Goal: Answer question/provide support

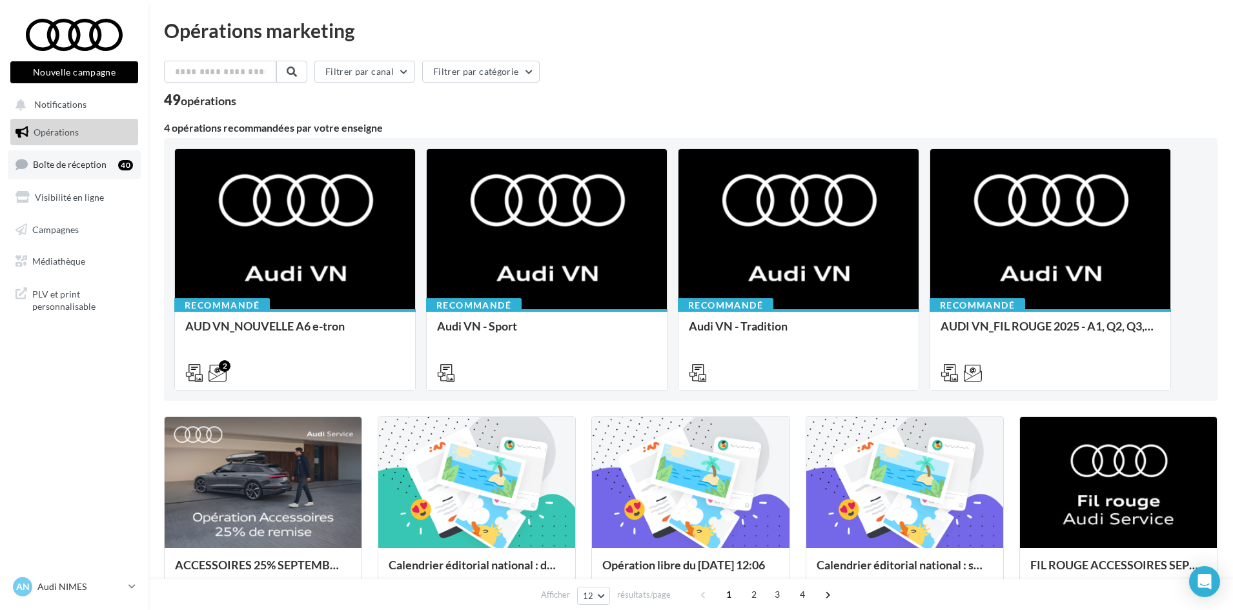
click at [62, 154] on link "Boîte de réception 40" at bounding box center [74, 164] width 133 height 28
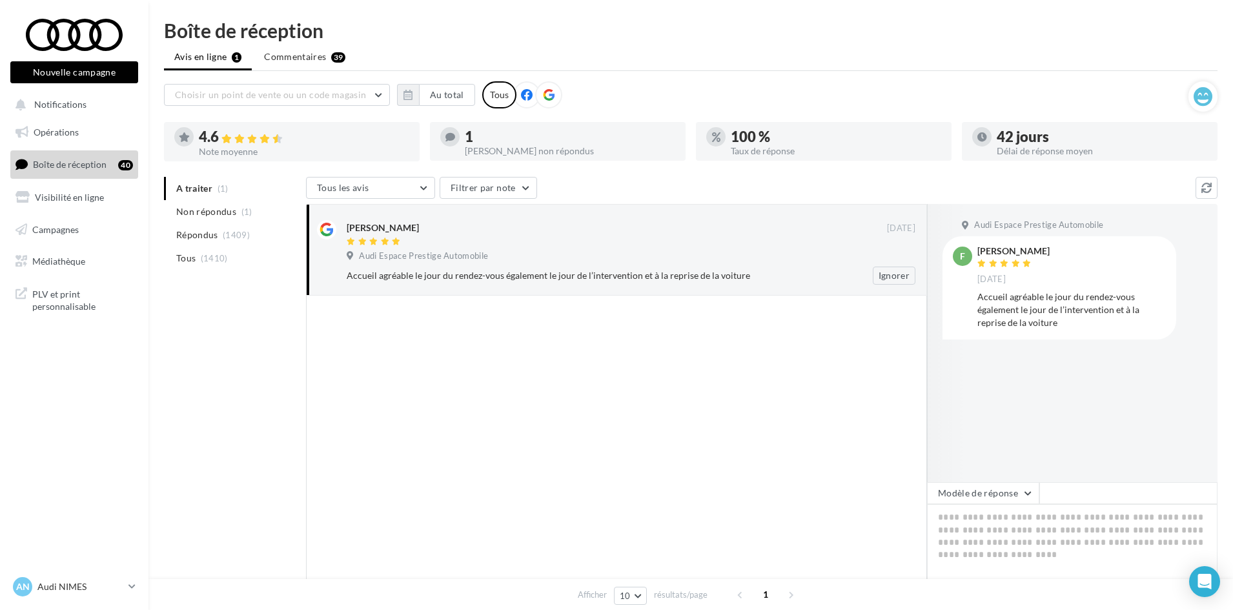
click at [561, 259] on div "Audi Espace Prestige Automobile" at bounding box center [631, 257] width 569 height 14
click at [979, 497] on button "Modèle de réponse" at bounding box center [983, 493] width 112 height 22
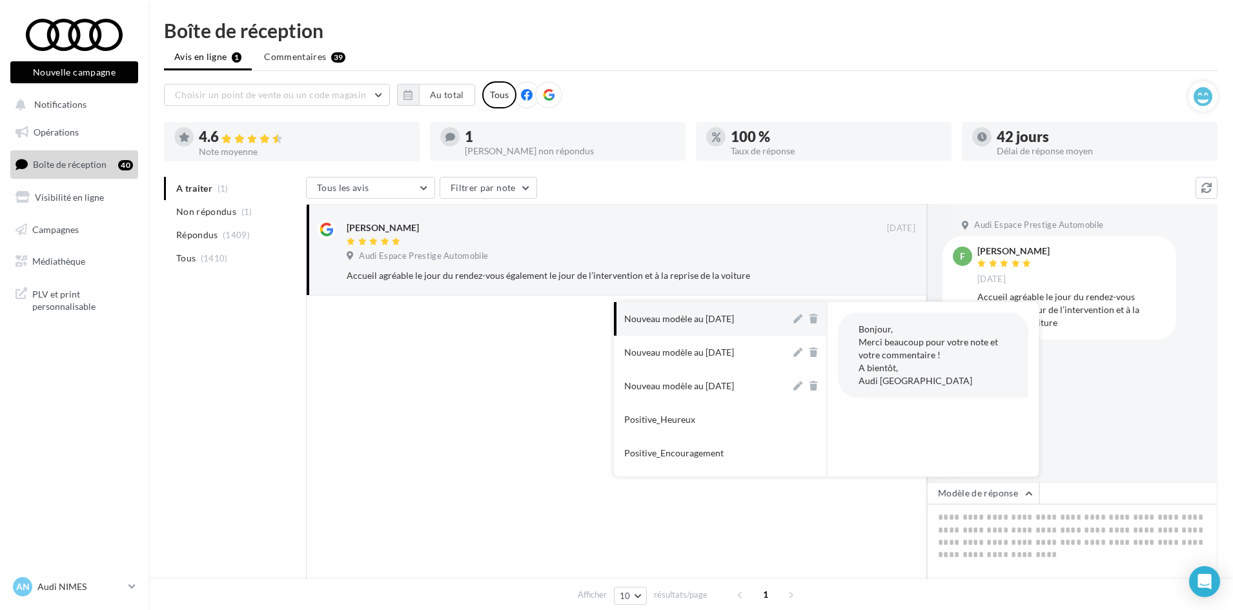
click at [678, 318] on div "Nouveau modèle au [DATE]" at bounding box center [679, 318] width 110 height 13
type textarea "**********"
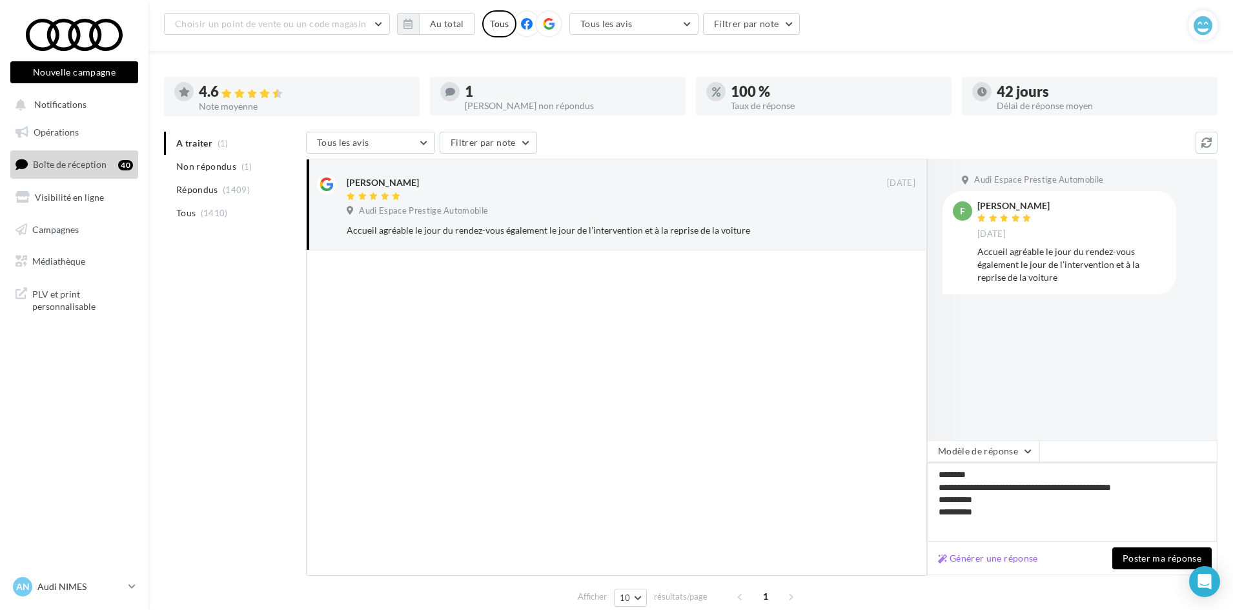
scroll to position [99, 0]
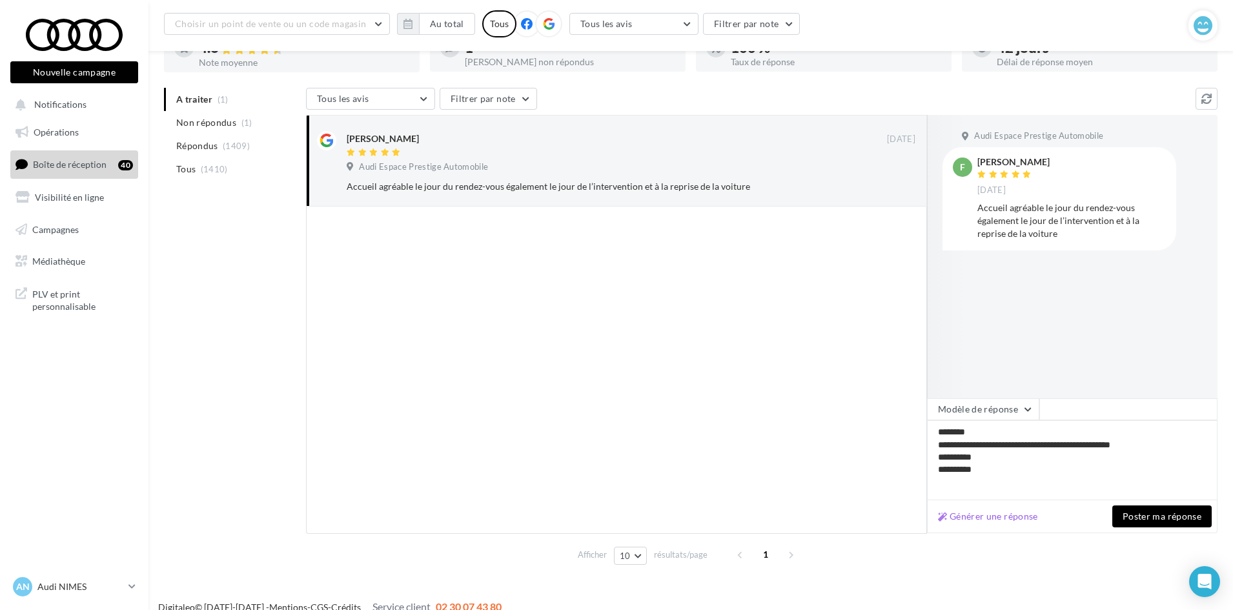
click at [1151, 517] on button "Poster ma réponse" at bounding box center [1161, 516] width 99 height 22
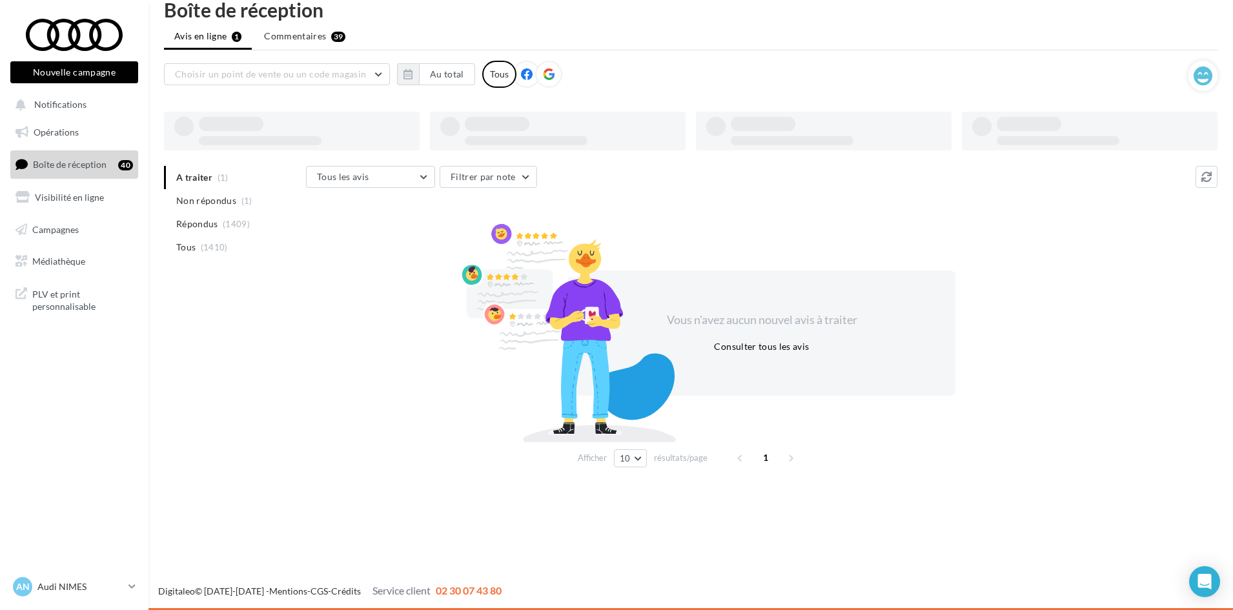
scroll to position [21, 0]
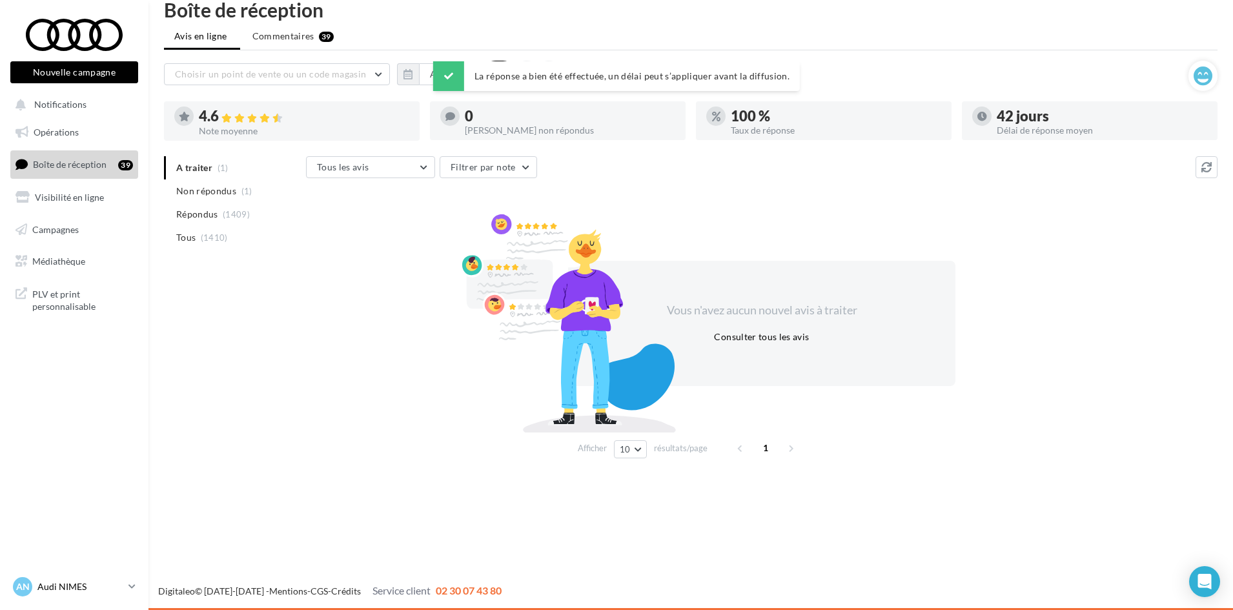
click at [57, 592] on p "Audi NIMES" at bounding box center [80, 586] width 86 height 13
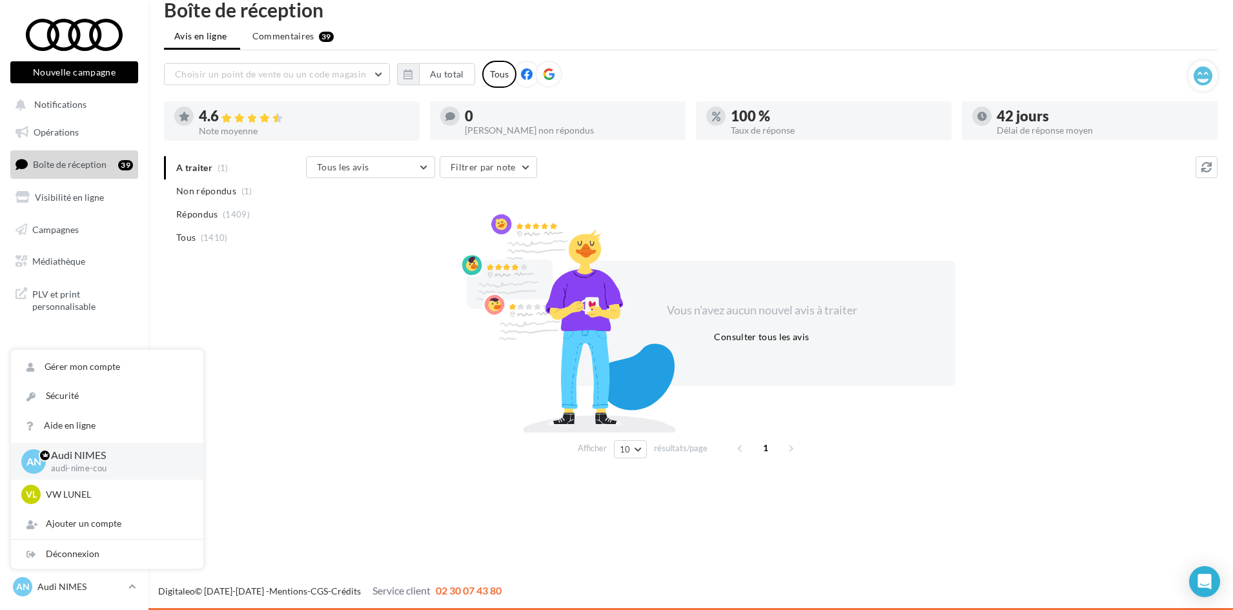
drag, startPoint x: 390, startPoint y: 485, endPoint x: 307, endPoint y: 512, distance: 87.6
click at [390, 484] on div "Nouvelle campagne Nouvelle campagne Notifications Opérations Boîte de réception…" at bounding box center [616, 305] width 1233 height 610
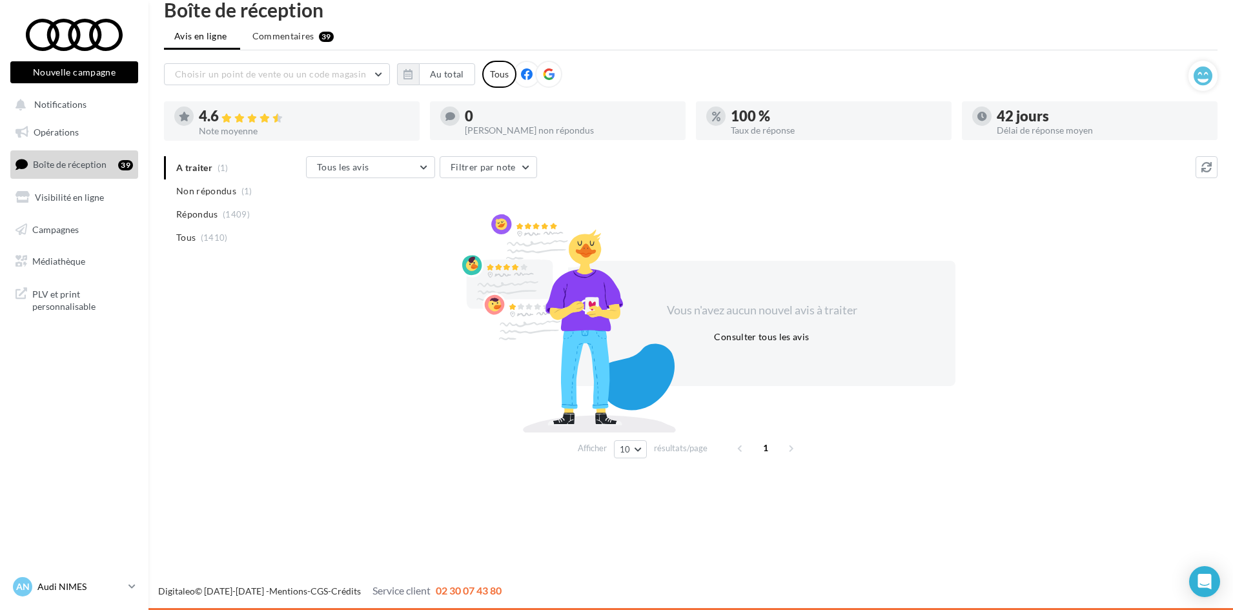
click at [53, 582] on p "Audi NIMES" at bounding box center [80, 586] width 86 height 13
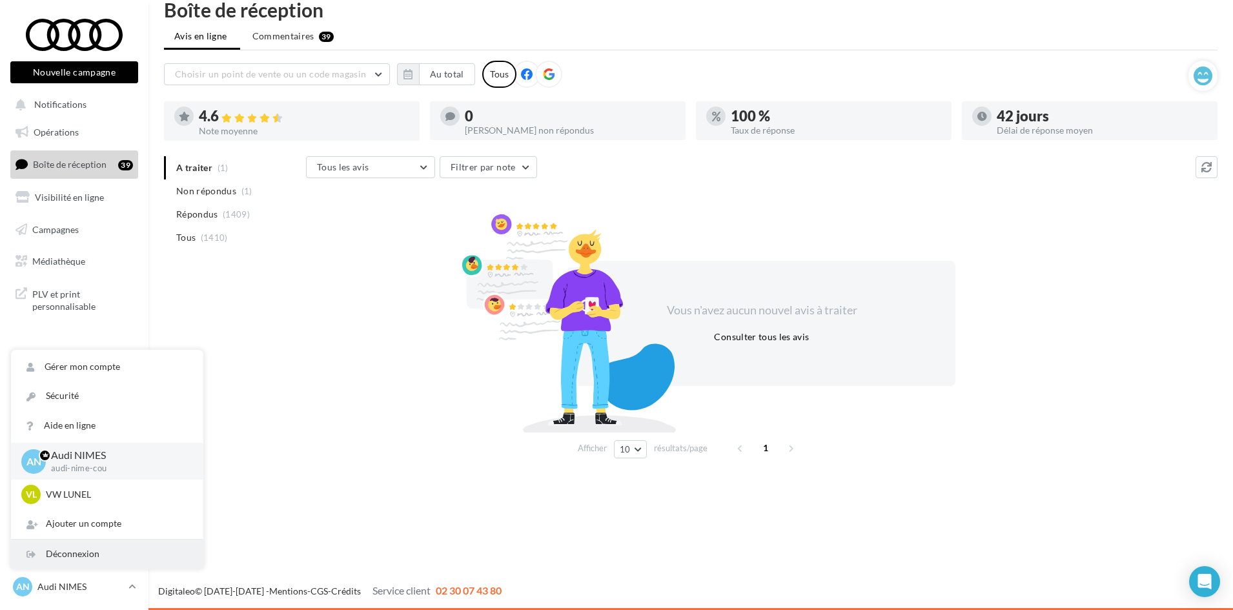
click at [73, 551] on div "Déconnexion" at bounding box center [107, 554] width 192 height 29
